Goal: Information Seeking & Learning: Learn about a topic

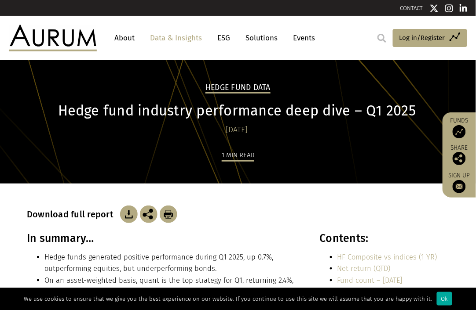
click at [76, 44] on img at bounding box center [53, 38] width 88 height 26
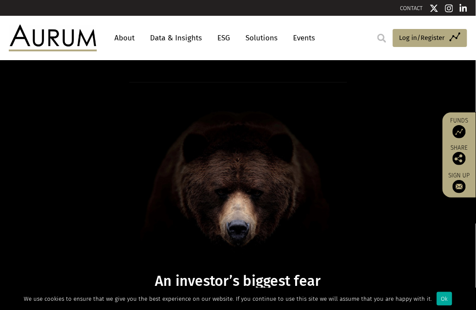
click at [173, 39] on link "Data & Insights" at bounding box center [176, 38] width 61 height 16
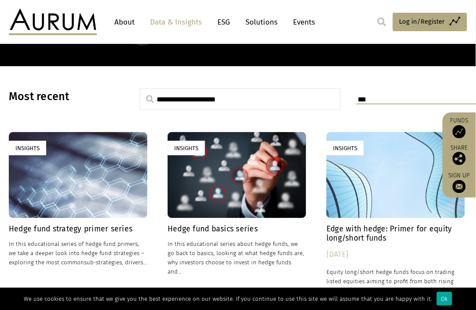
scroll to position [149, 0]
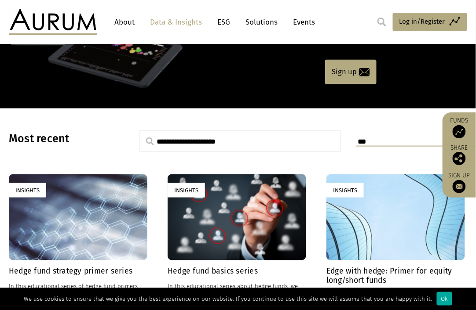
click at [72, 272] on h4 "Hedge fund strategy primer series" at bounding box center [78, 271] width 139 height 9
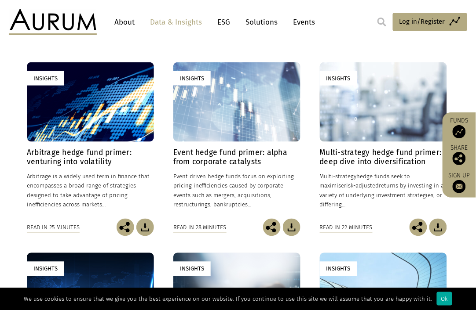
scroll to position [293, 0]
